Goal: Check status: Check status

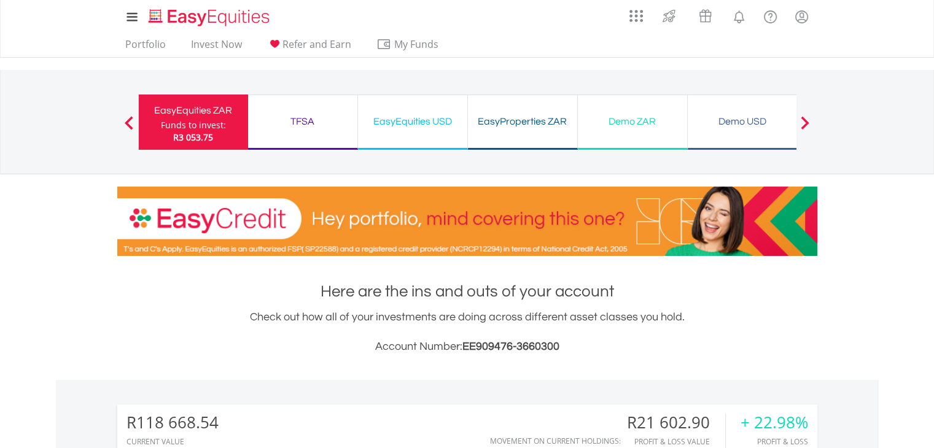
scroll to position [118, 233]
click at [149, 47] on link "Portfolio" at bounding box center [145, 47] width 50 height 19
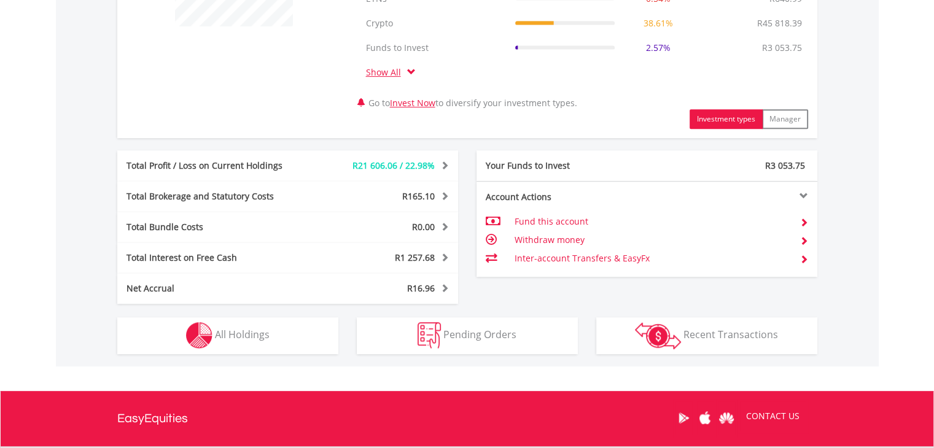
scroll to position [688, 0]
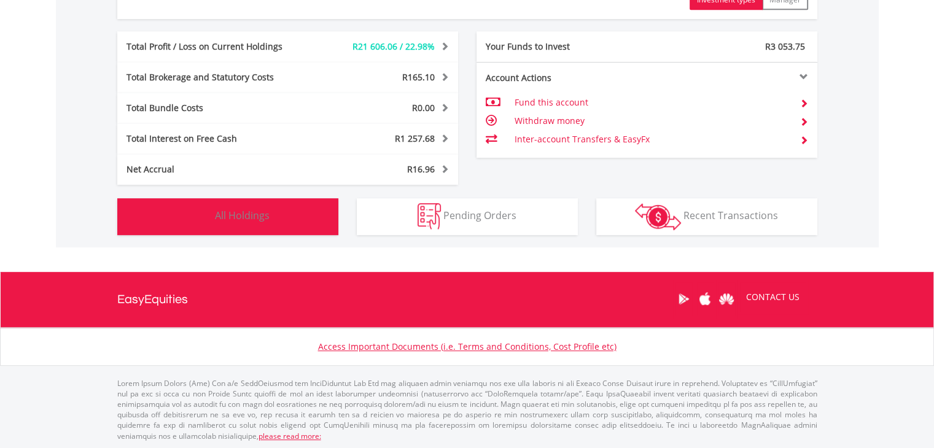
click at [250, 217] on span "All Holdings" at bounding box center [242, 216] width 55 height 14
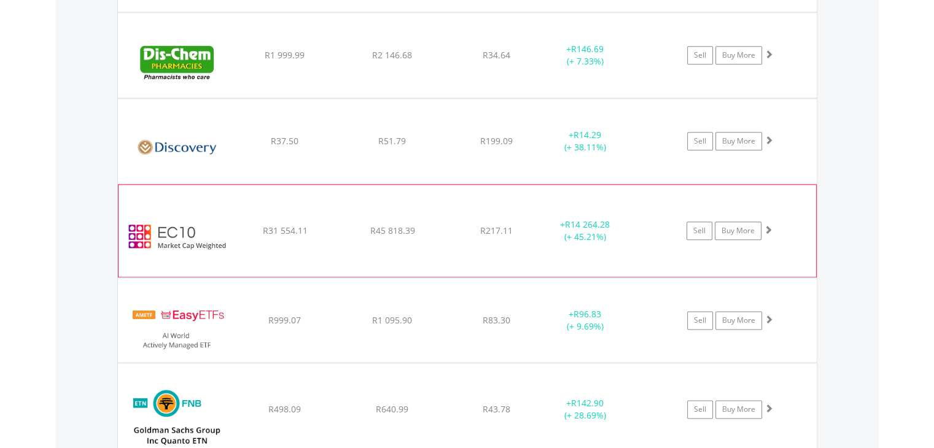
scroll to position [1449, 0]
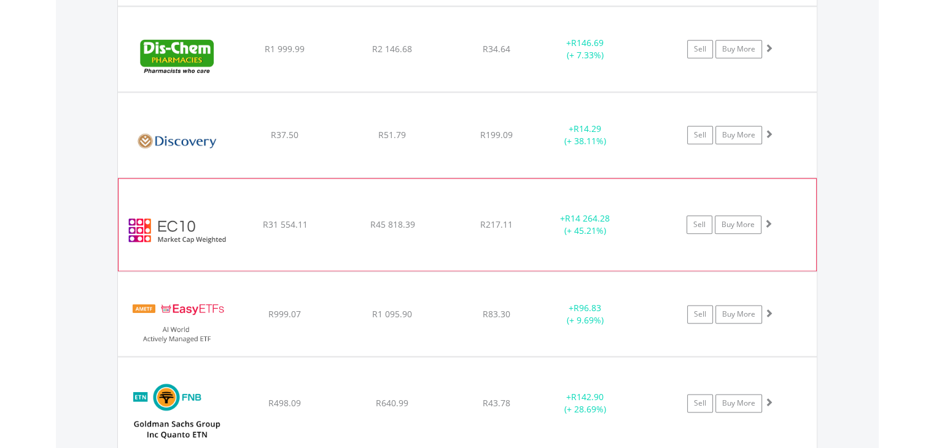
click at [370, 231] on div "﻿ EasyCrypto 10 R31 554.11 R45 818.39 R217.11 + R14 264.28 (+ 45.21%) Sell Buy …" at bounding box center [466, 225] width 697 height 92
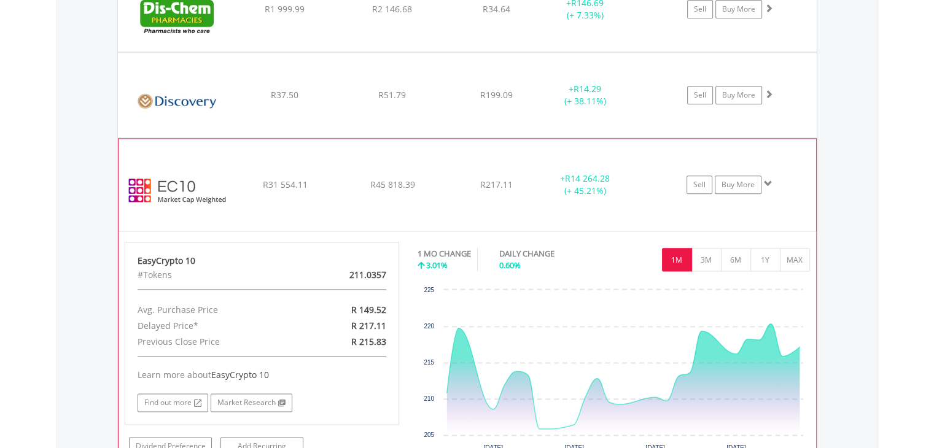
scroll to position [1511, 0]
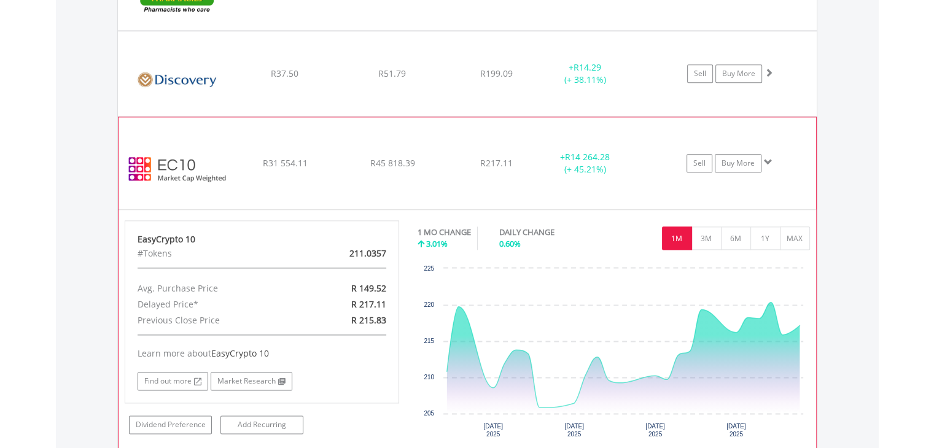
click at [368, 133] on div "﻿ EasyCrypto 10 R31 554.11 R45 818.39 R217.11 + R14 264.28 (+ 45.21%) Sell Buy …" at bounding box center [466, 163] width 697 height 92
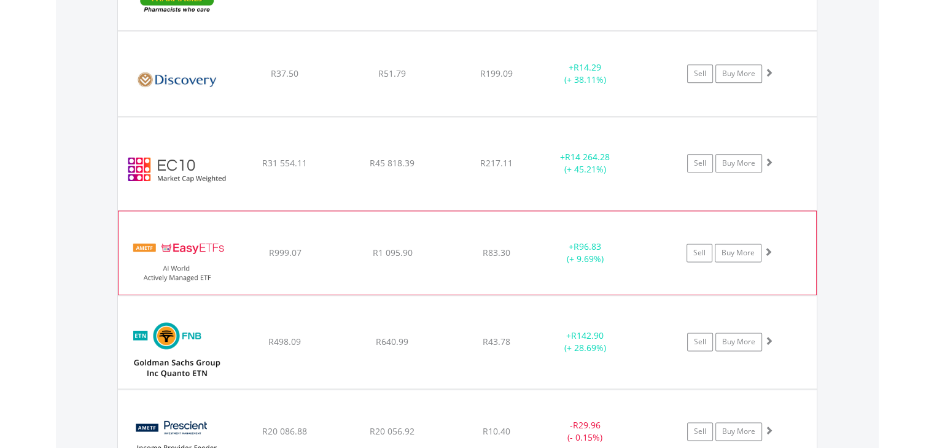
click at [387, 253] on span "R1 095.90" at bounding box center [392, 253] width 40 height 12
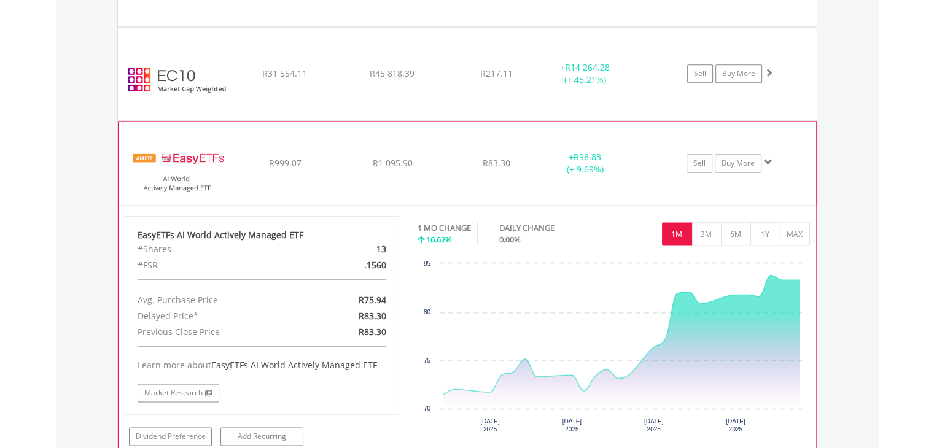
scroll to position [1572, 0]
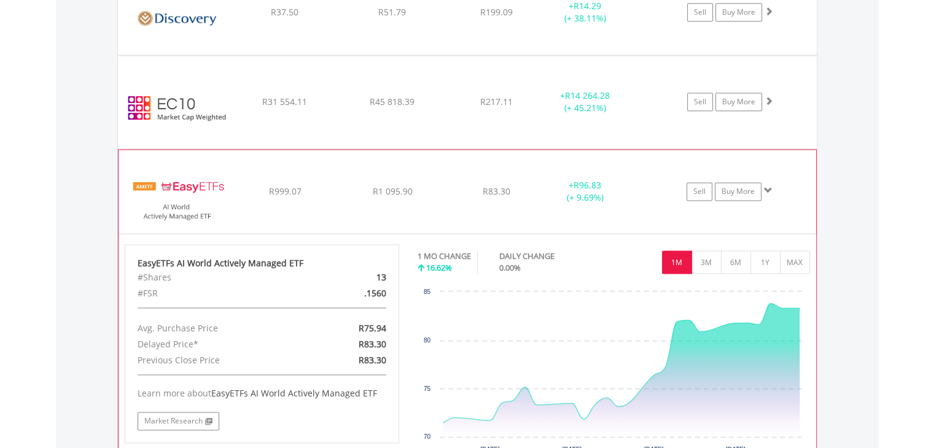
click at [359, 196] on div "﻿ EasyETFs AI World Actively Managed ETF R999.07 R1 095.90 R83.30 + R96.83 (+ 9…" at bounding box center [466, 191] width 697 height 83
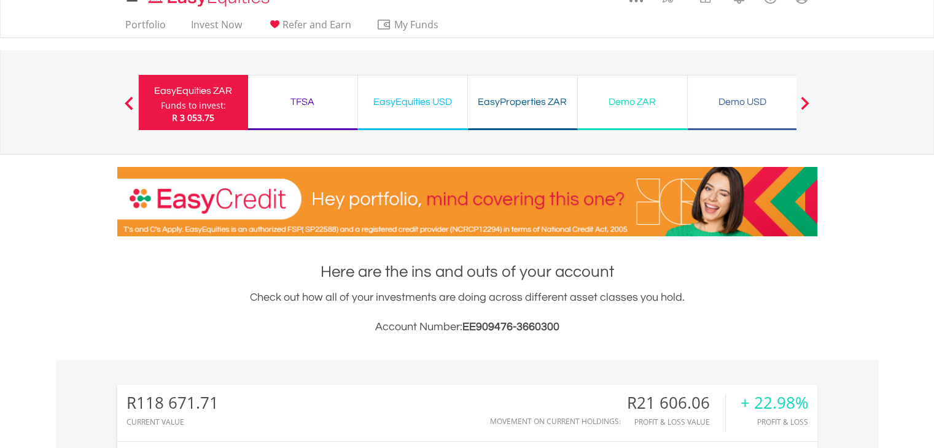
scroll to position [0, 0]
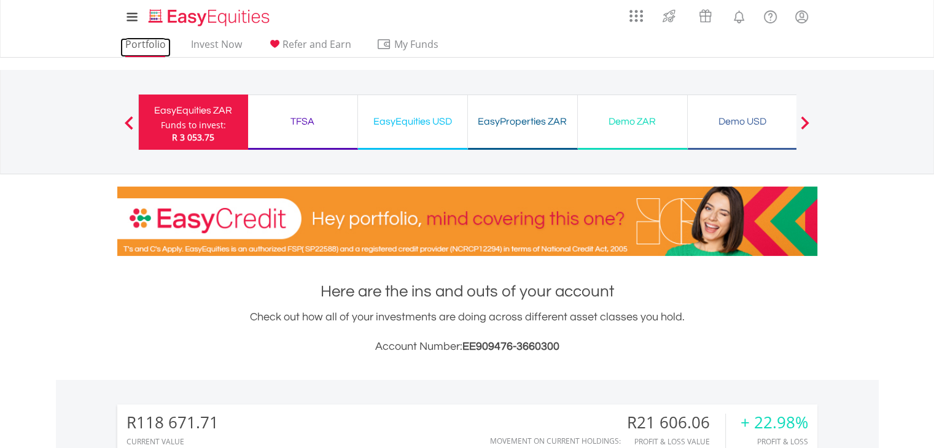
click at [141, 44] on link "Portfolio" at bounding box center [145, 47] width 50 height 19
